Goal: Information Seeking & Learning: Learn about a topic

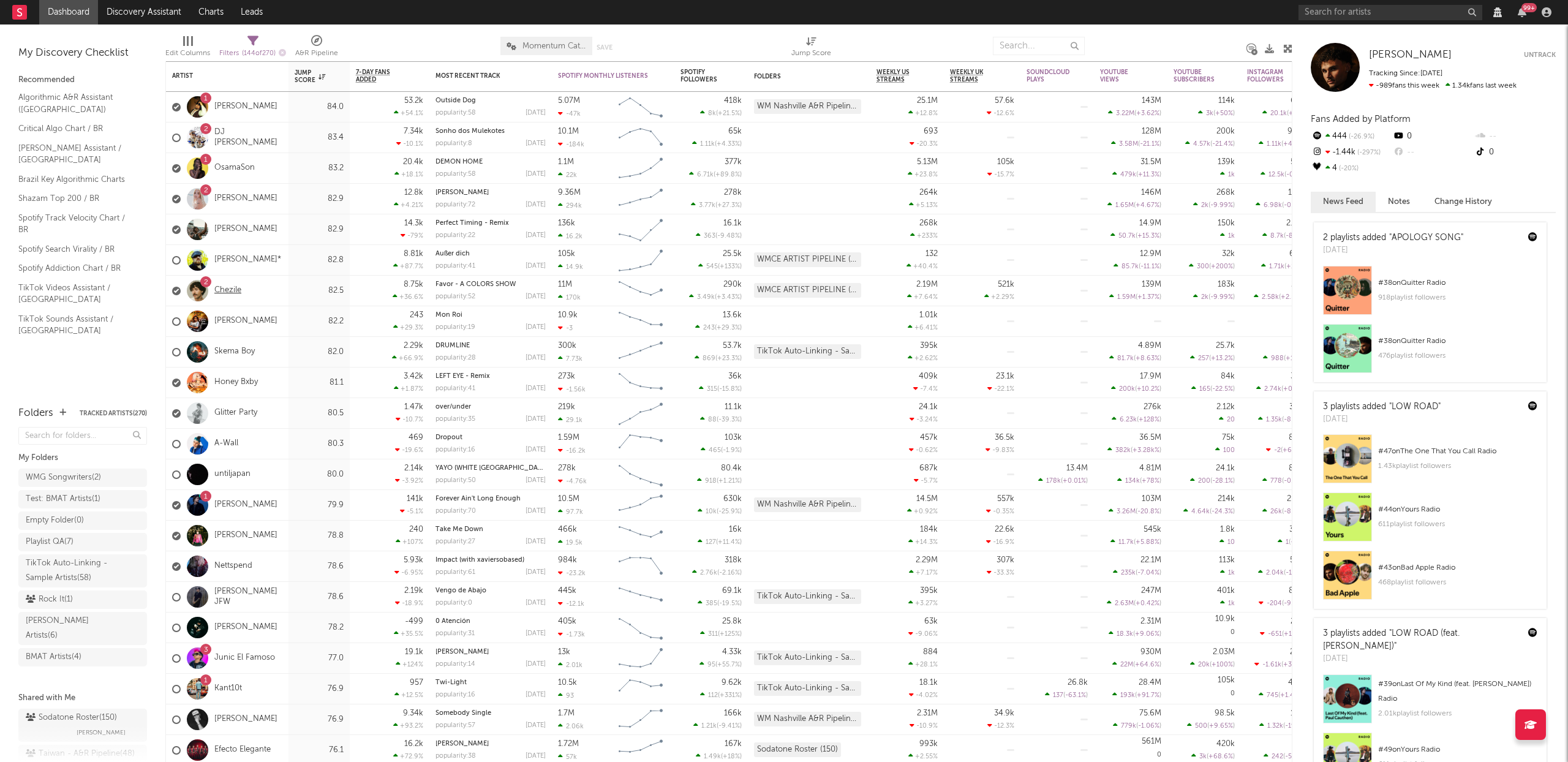
click at [221, 292] on link "Chezile" at bounding box center [227, 291] width 27 height 10
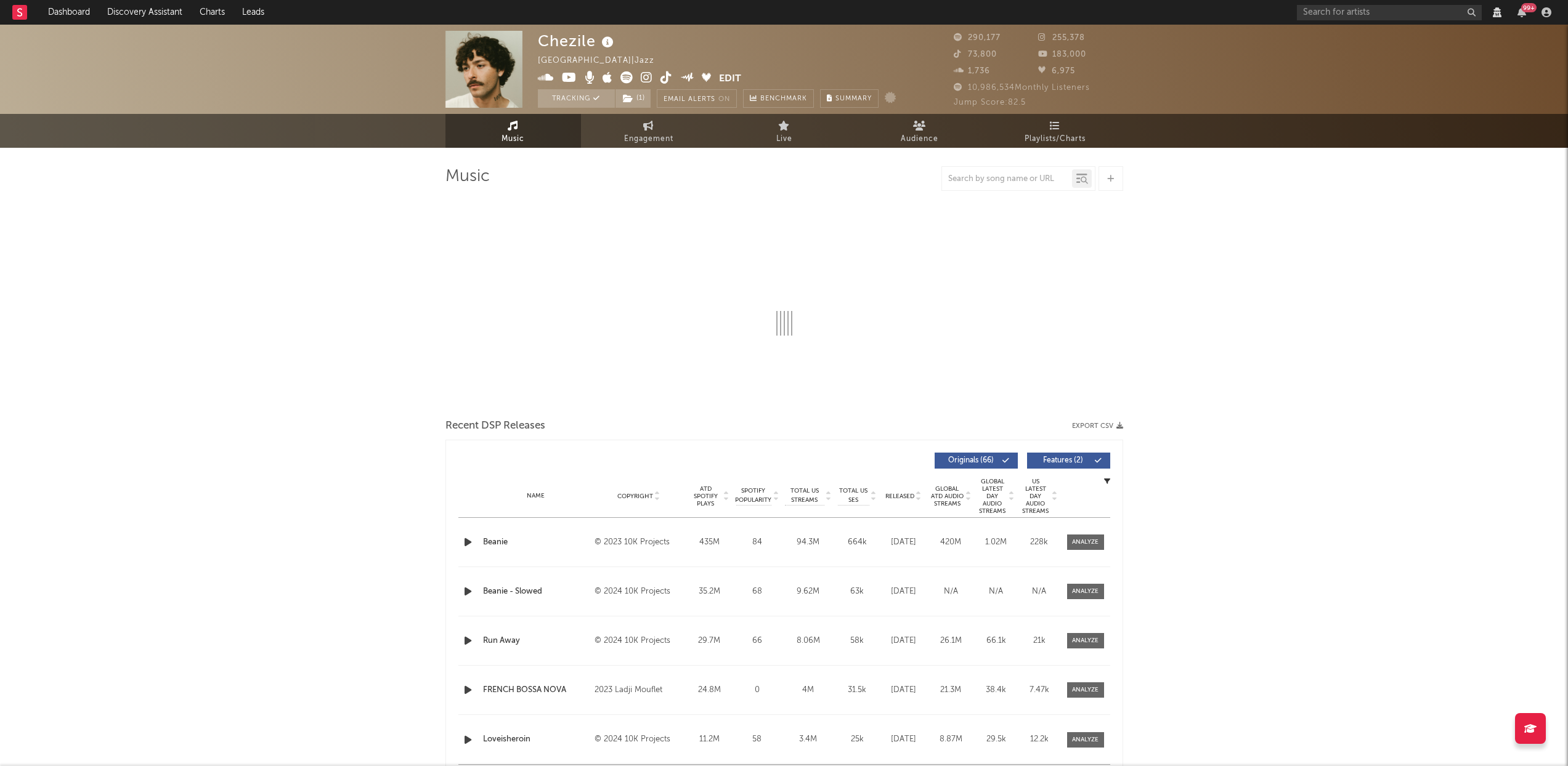
select select "6m"
select select "View all"
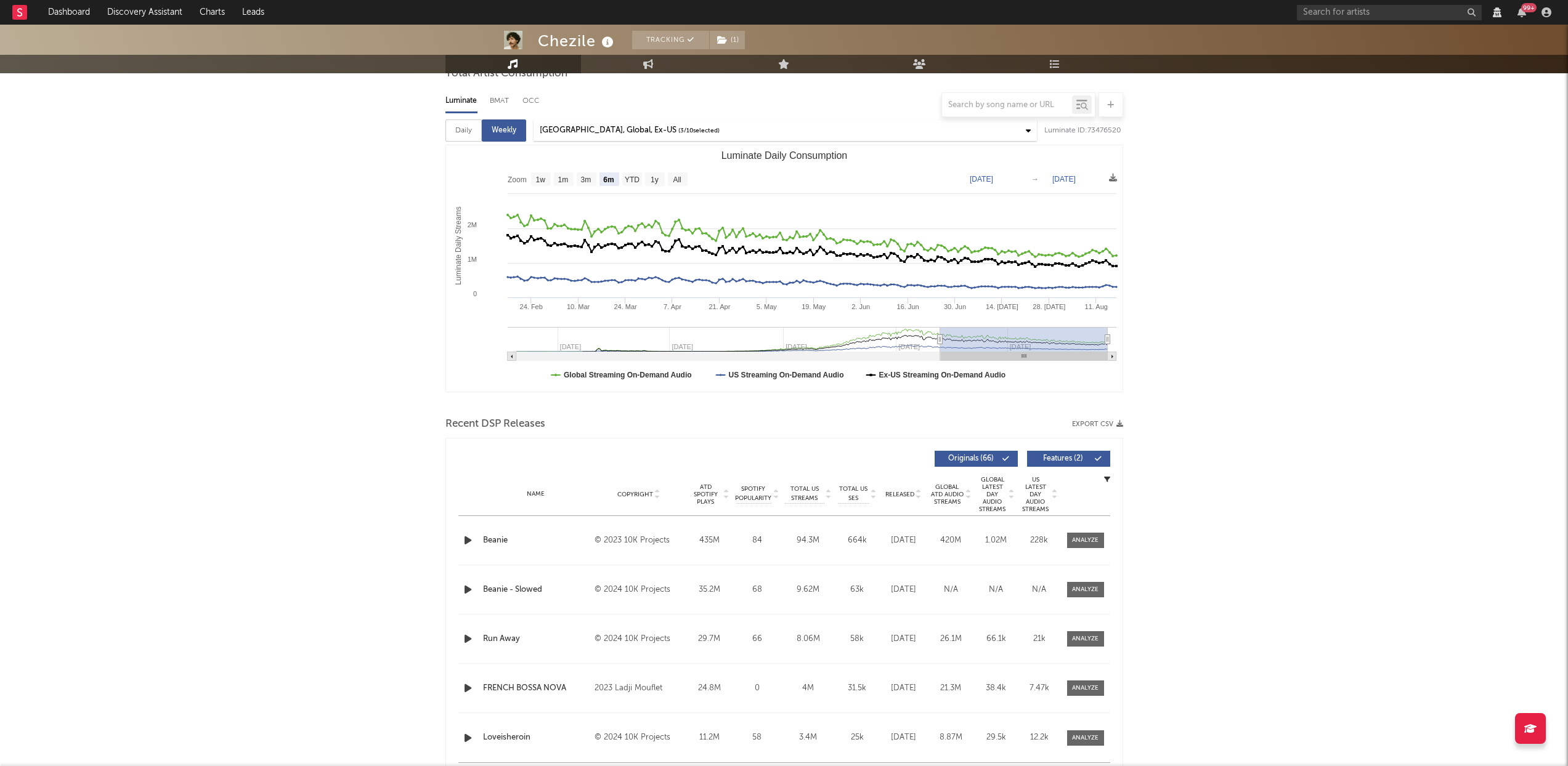
scroll to position [333, 0]
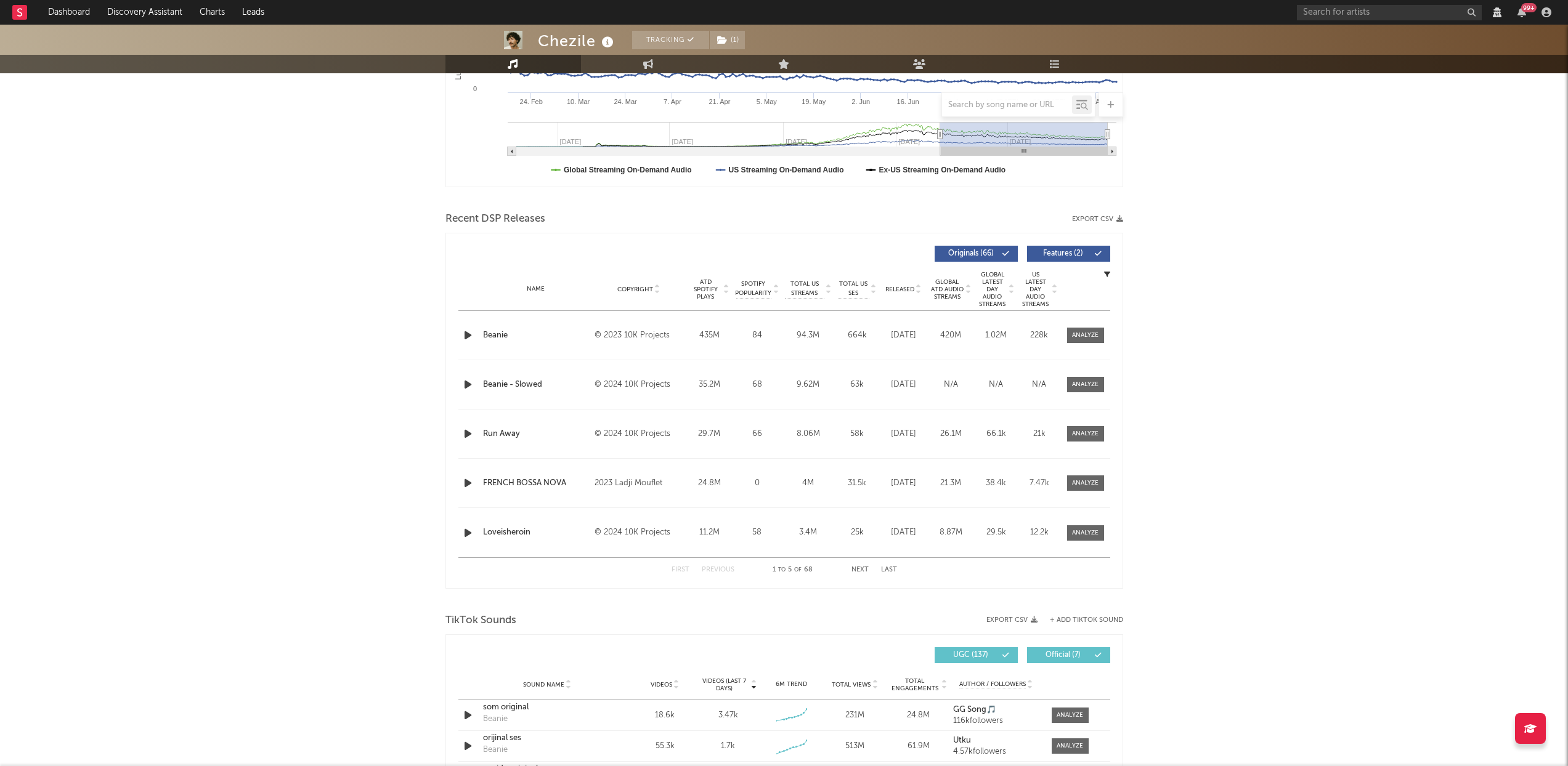
click at [467, 342] on icon "button" at bounding box center [468, 335] width 13 height 15
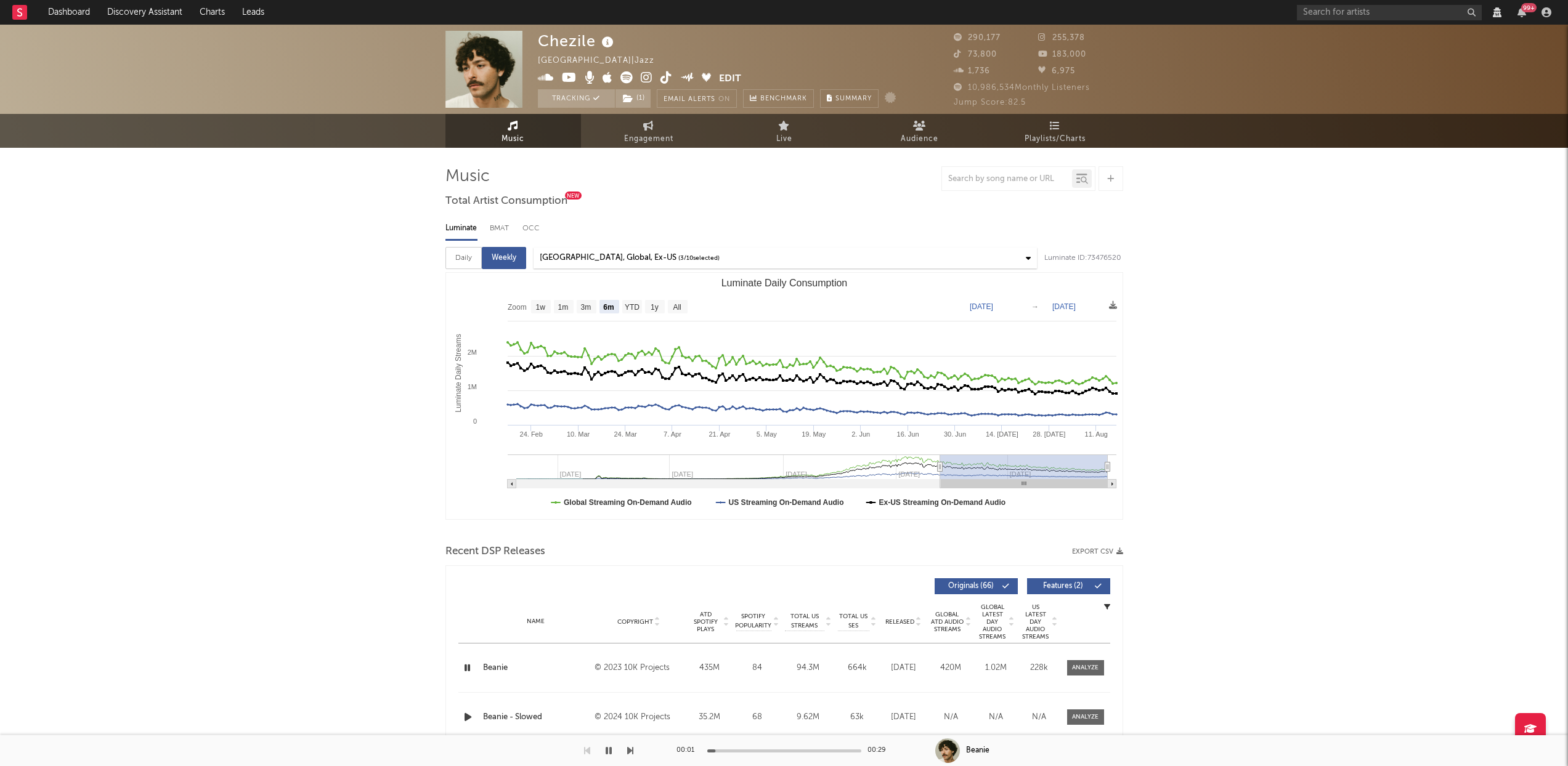
scroll to position [211, 0]
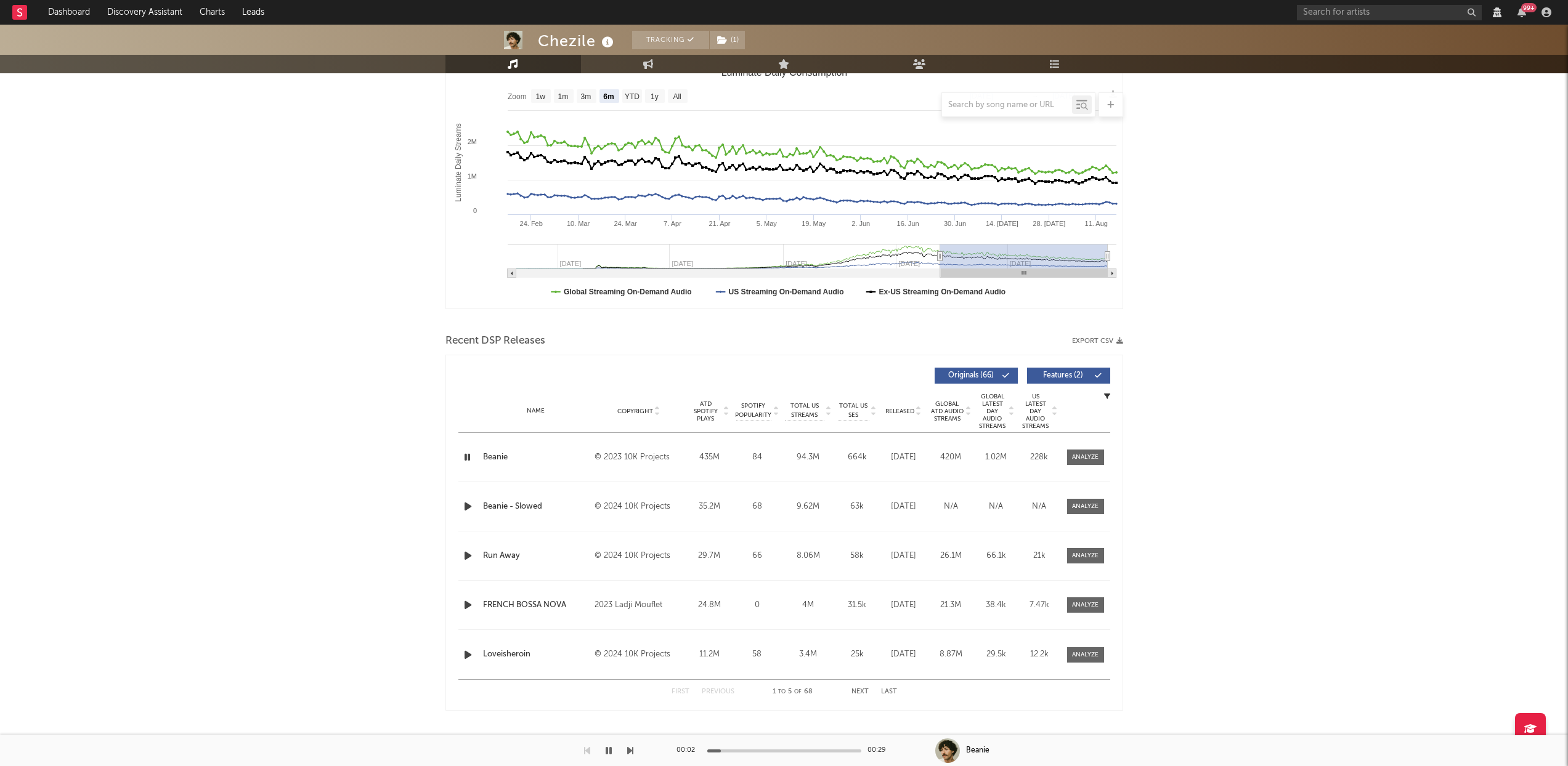
click at [467, 465] on icon "button" at bounding box center [467, 457] width 12 height 15
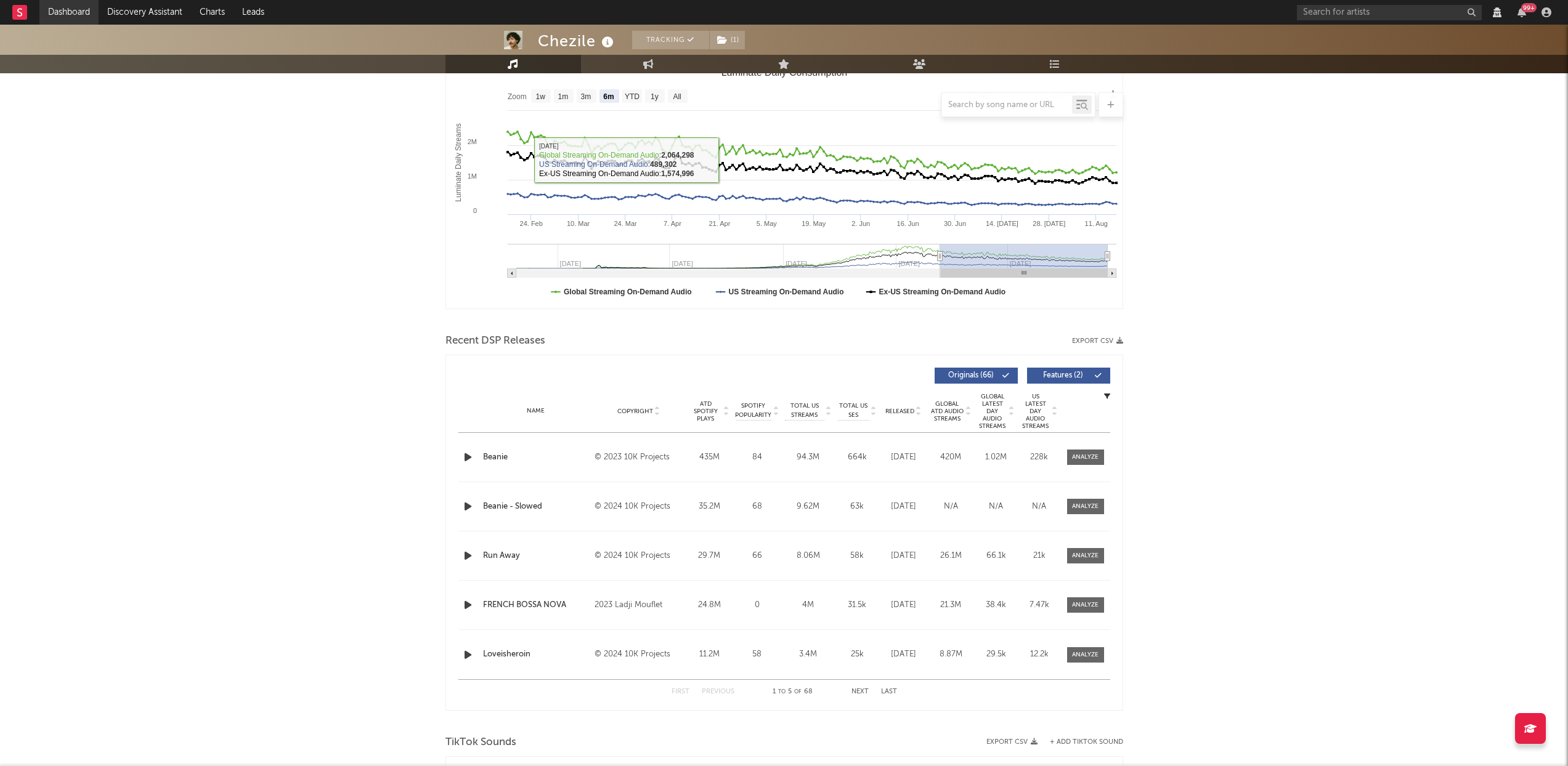
click at [56, 11] on link "Dashboard" at bounding box center [69, 12] width 59 height 25
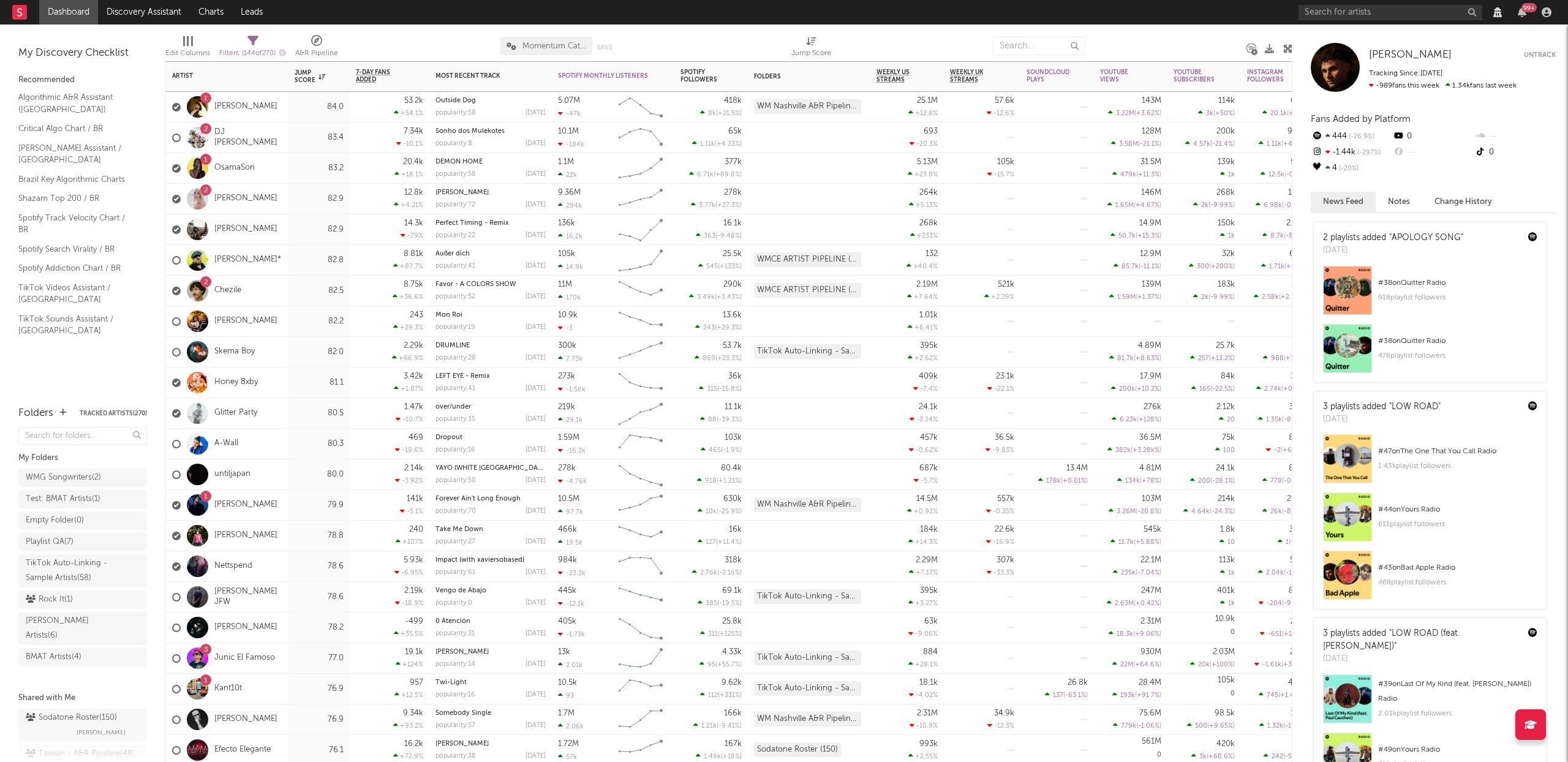
click at [225, 193] on div "2 [PERSON_NAME]" at bounding box center [225, 199] width 105 height 36
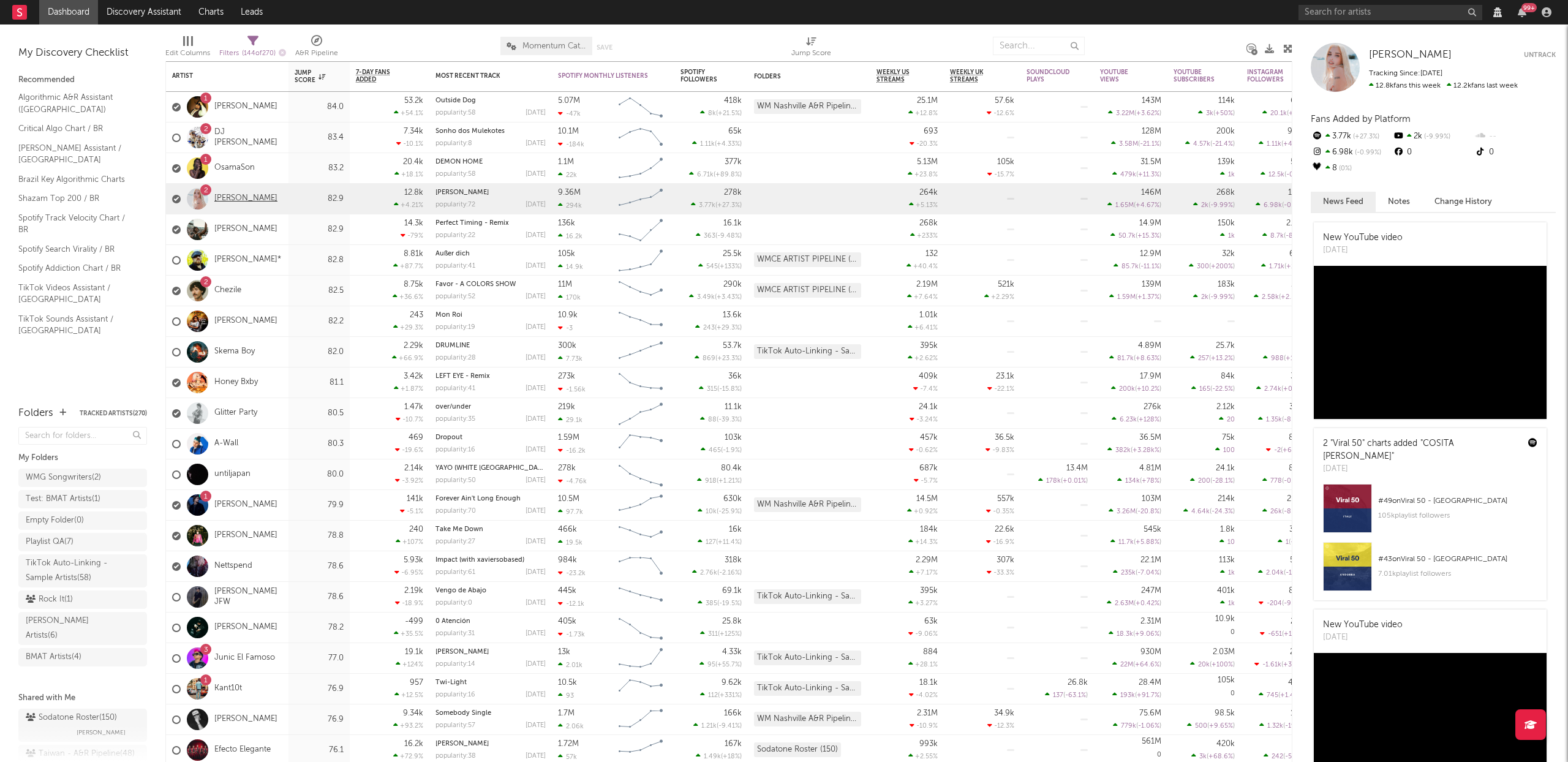
click at [225, 196] on link "[PERSON_NAME]" at bounding box center [246, 198] width 63 height 10
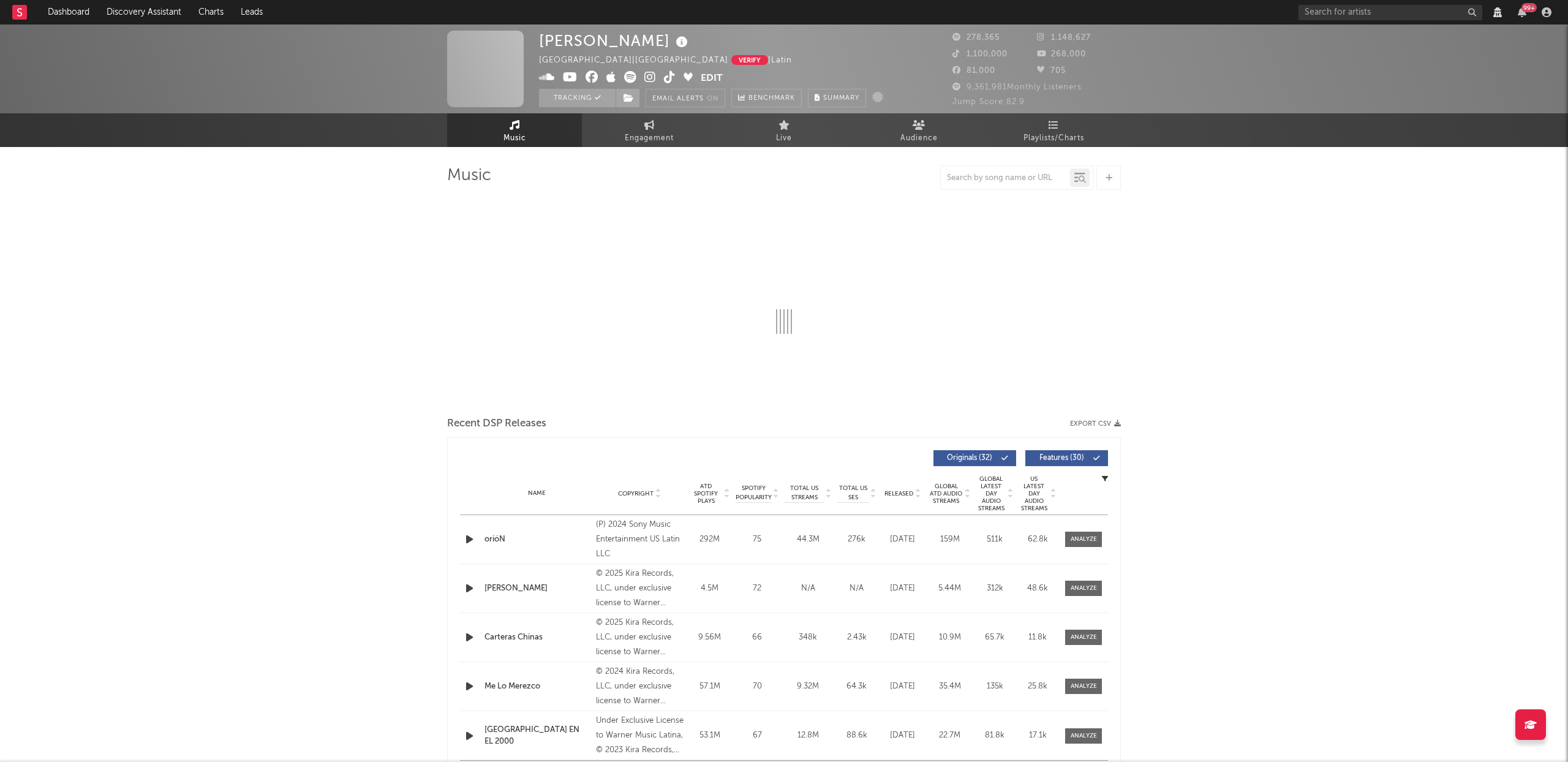
select select "View all"
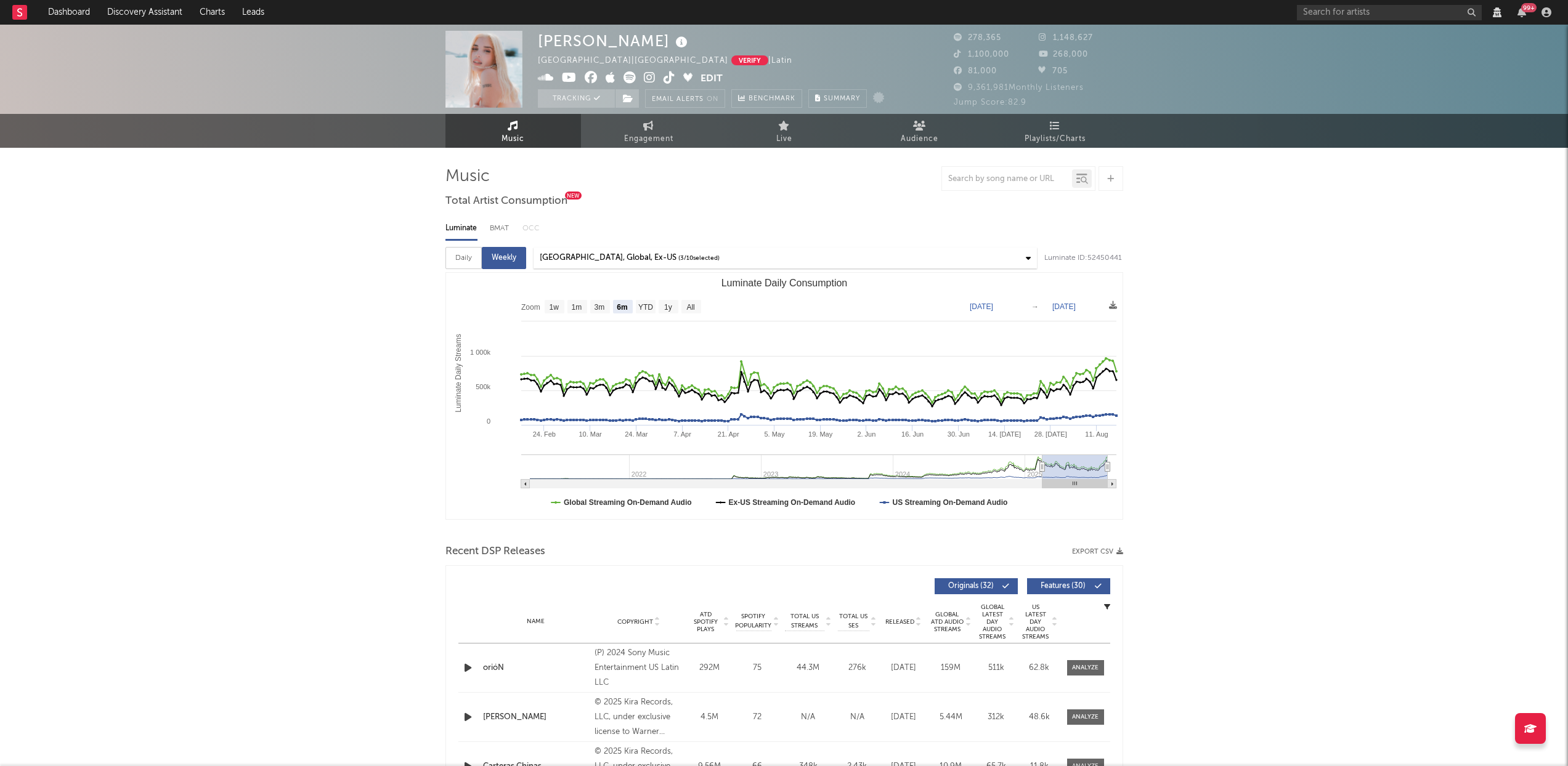
select select "View all"
select select "6m"
click at [664, 79] on icon at bounding box center [669, 78] width 12 height 12
